Goal: Task Accomplishment & Management: Manage account settings

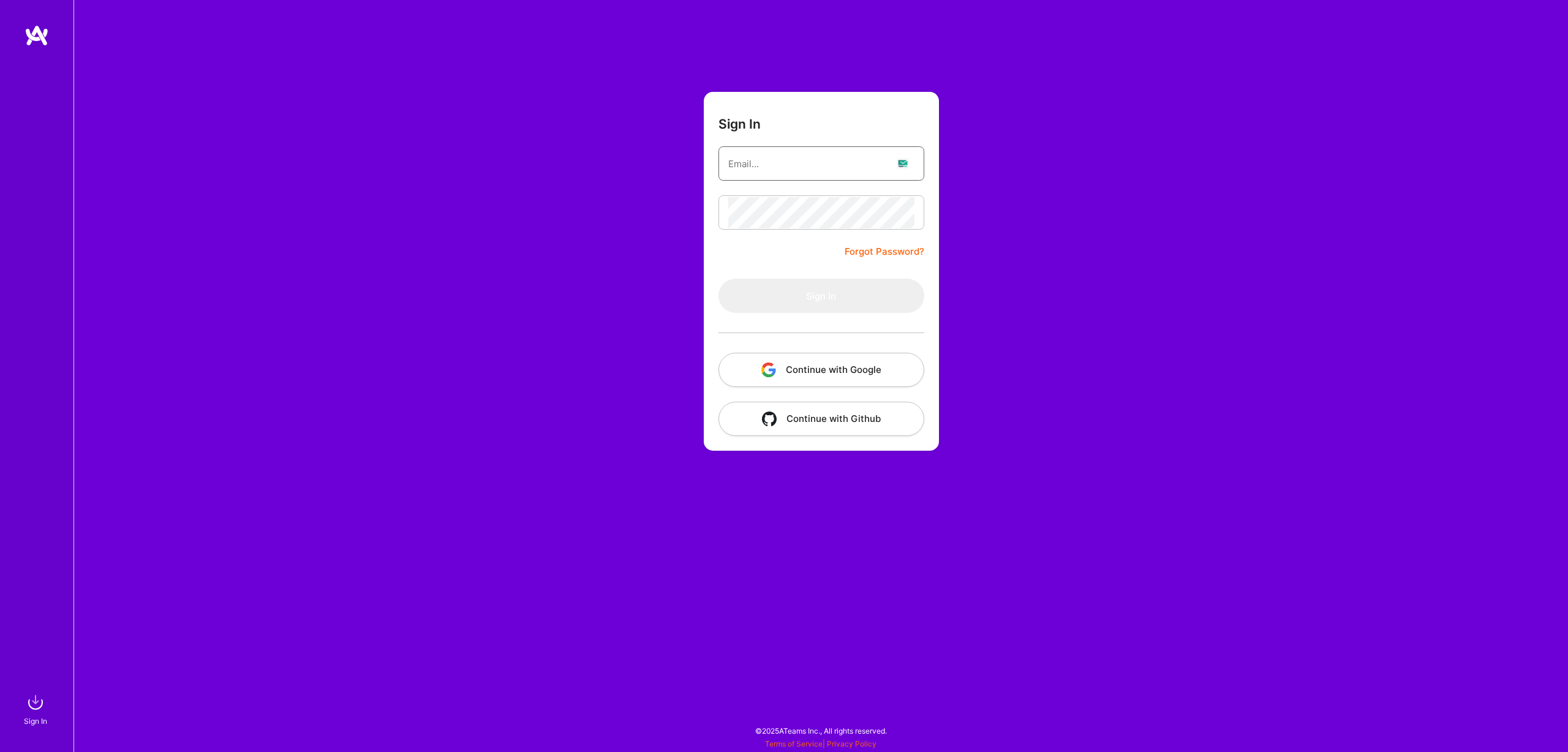
type input "[EMAIL_ADDRESS][DOMAIN_NAME]"
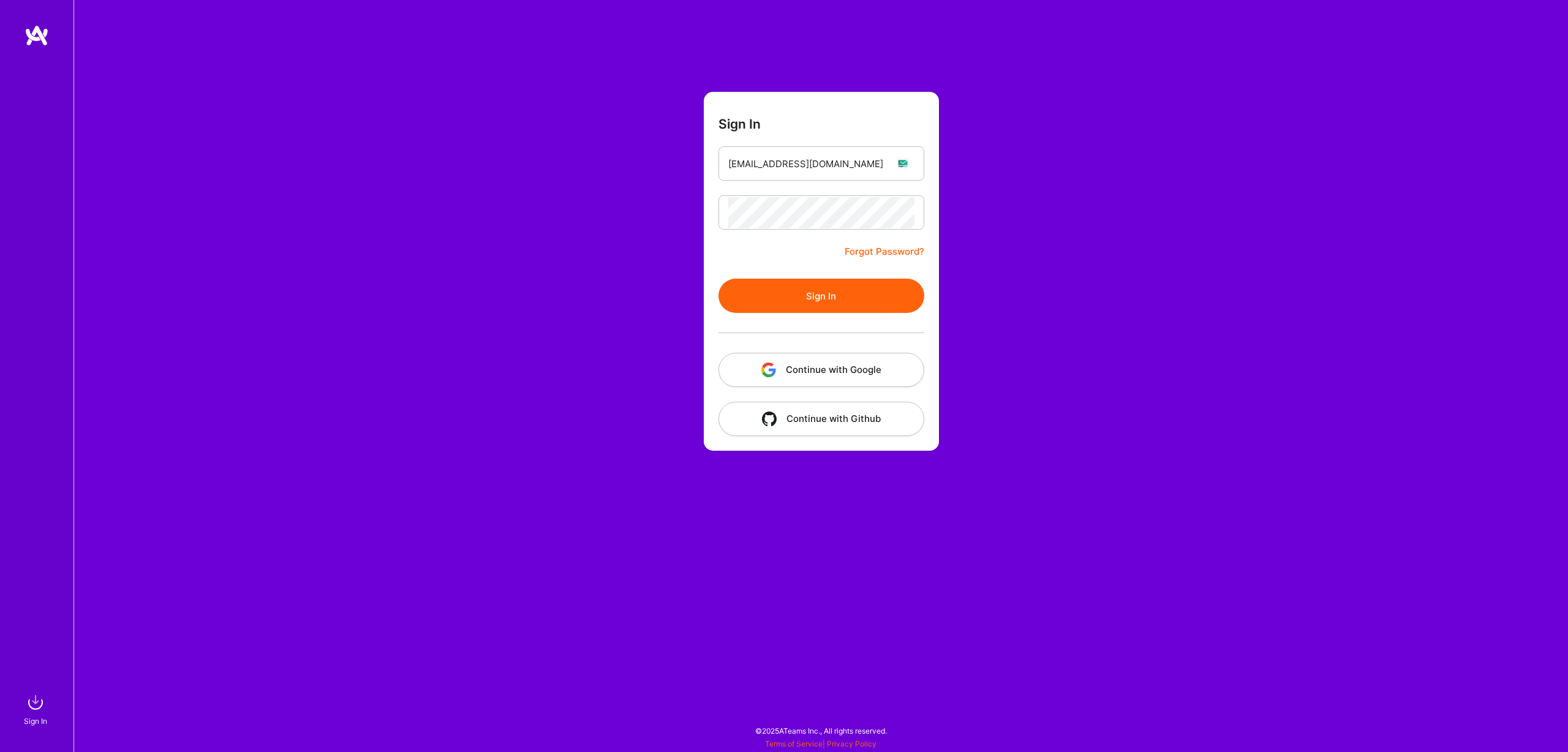
click at [822, 286] on button "Sign In" at bounding box center [821, 295] width 206 height 34
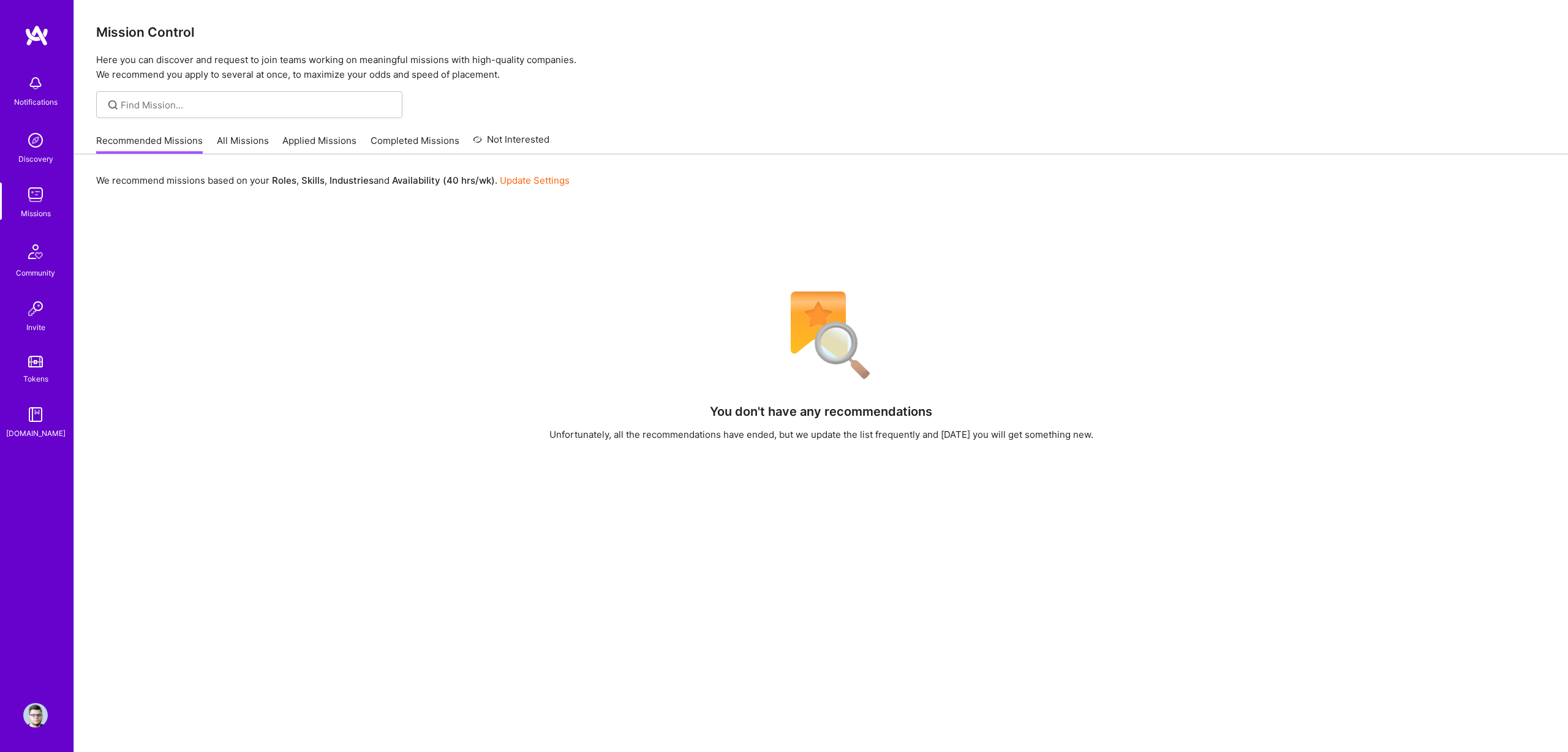
click at [220, 147] on link "All Missions" at bounding box center [243, 144] width 52 height 20
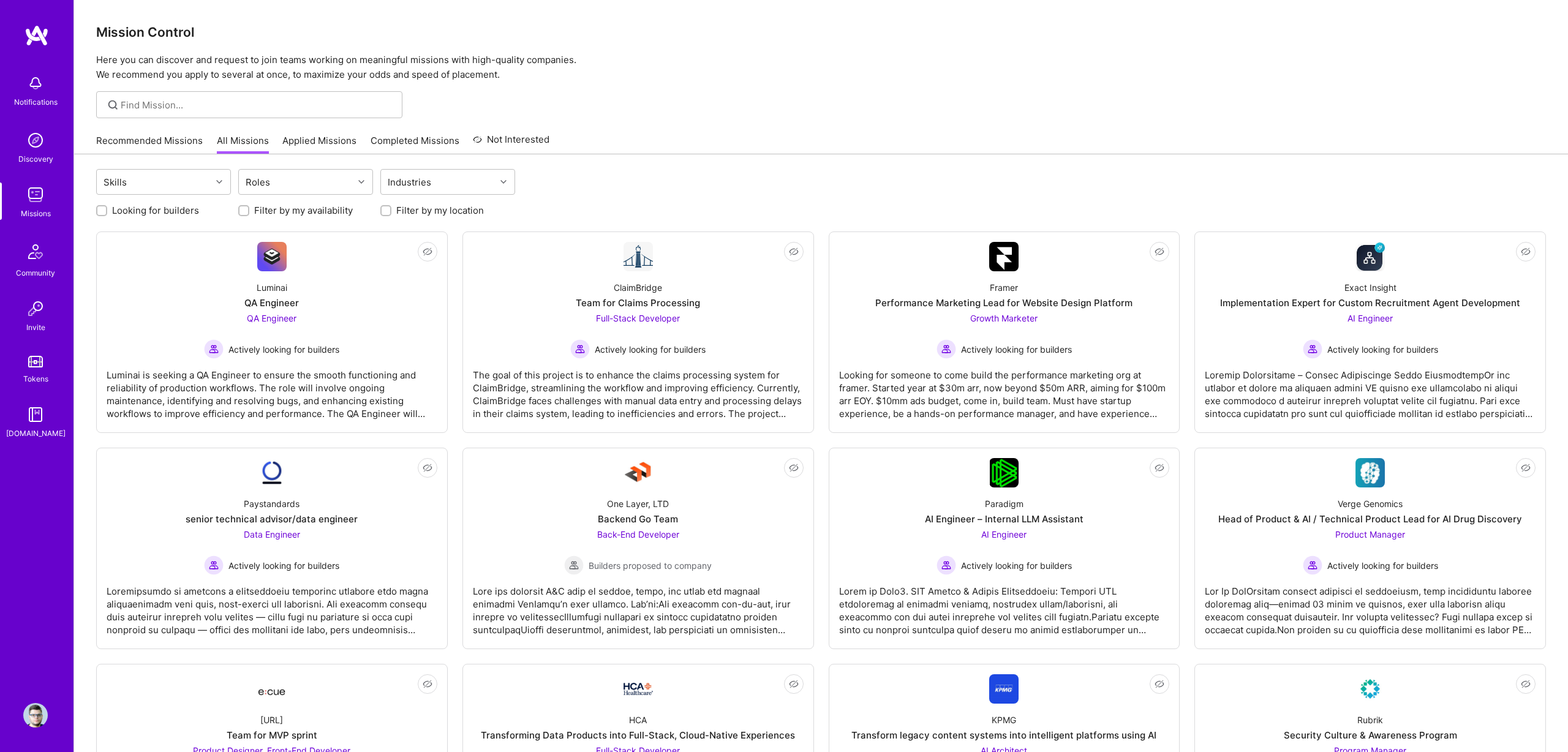
click at [324, 143] on link "Applied Missions" at bounding box center [320, 144] width 74 height 20
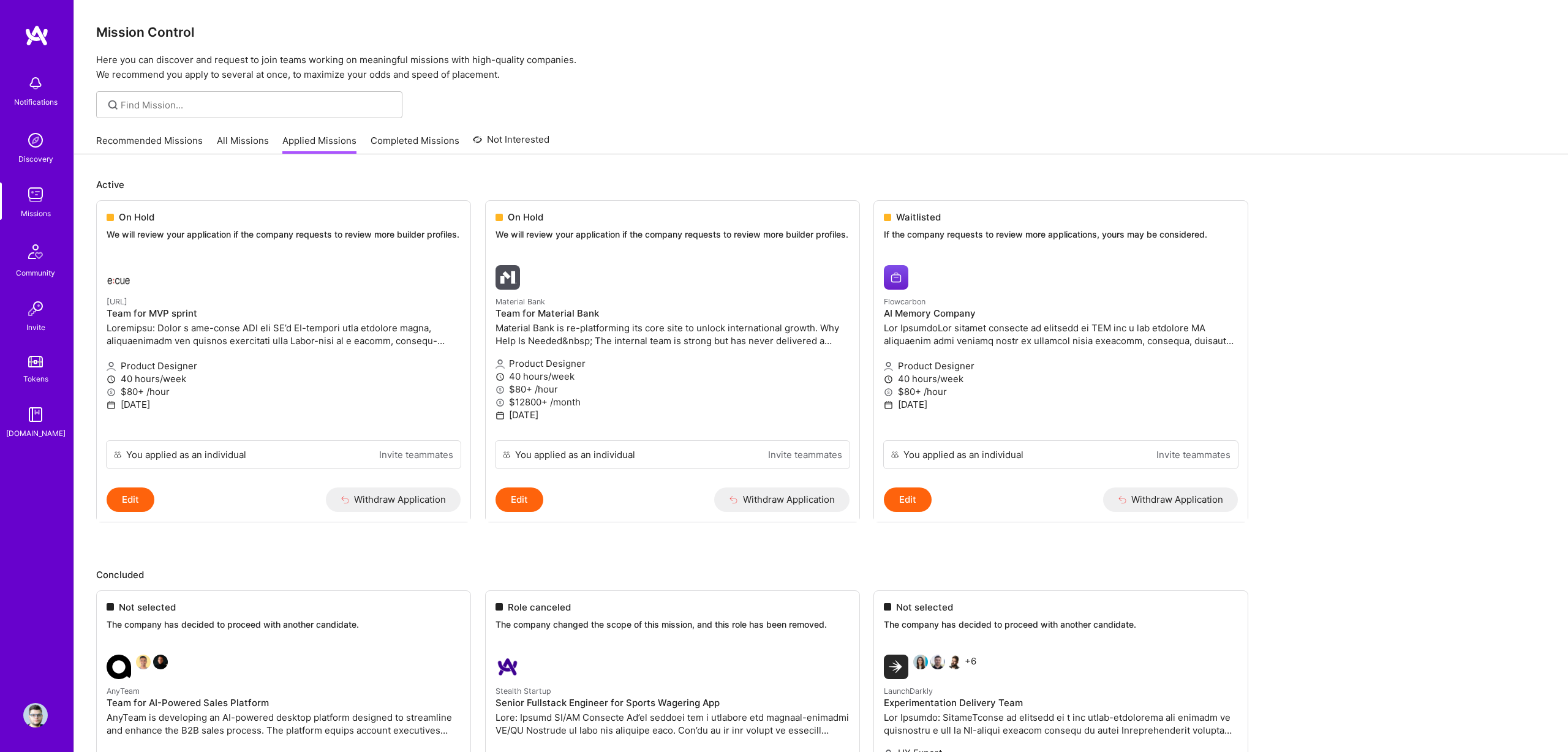
click at [261, 134] on link "All Missions" at bounding box center [243, 144] width 52 height 20
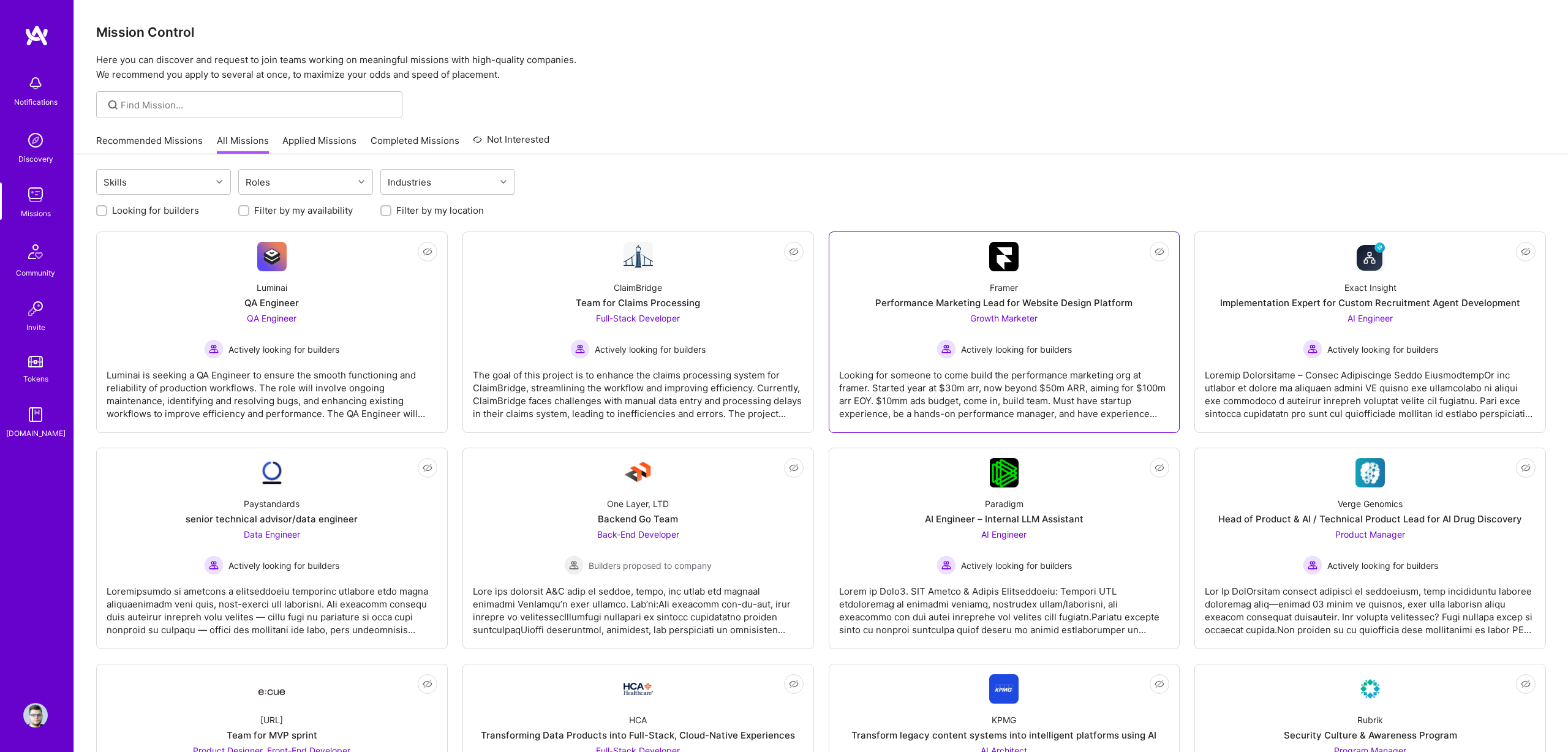
click at [1045, 288] on div "Framer Performance Marketing Lead for Website Design Platform Growth Marketer A…" at bounding box center [1004, 315] width 330 height 87
click at [288, 297] on div "QA Engineer" at bounding box center [271, 302] width 54 height 13
click at [313, 133] on div "Recommended Missions All Missions Applied Missions Completed Missions Not Inter…" at bounding box center [323, 140] width 453 height 26
click at [313, 137] on link "Applied Missions" at bounding box center [320, 144] width 74 height 20
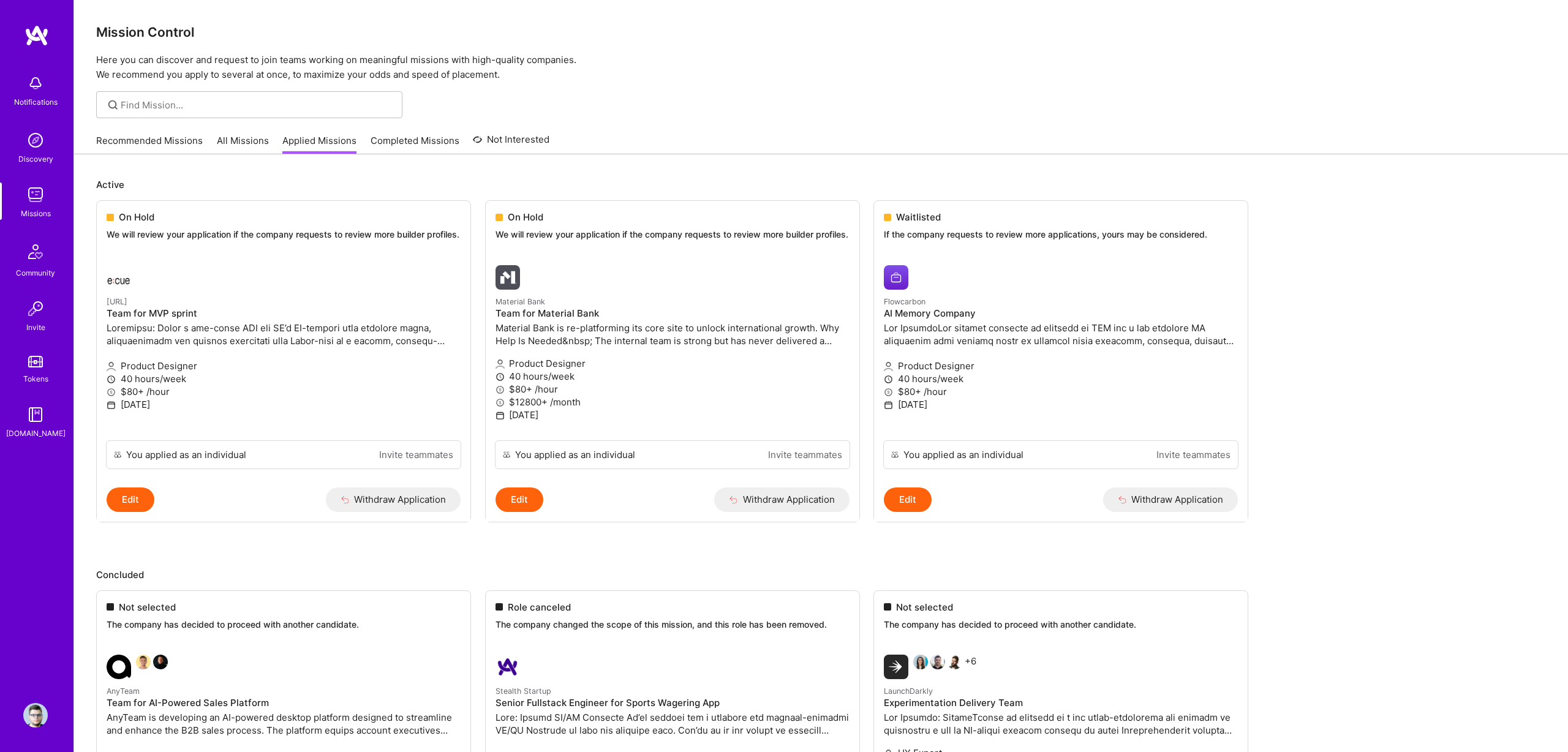
click at [162, 130] on div "Recommended Missions All Missions Applied Missions Completed Missions Not Inter…" at bounding box center [323, 140] width 453 height 26
click at [160, 142] on link "Recommended Missions" at bounding box center [150, 144] width 107 height 20
